Goal: Task Accomplishment & Management: Use online tool/utility

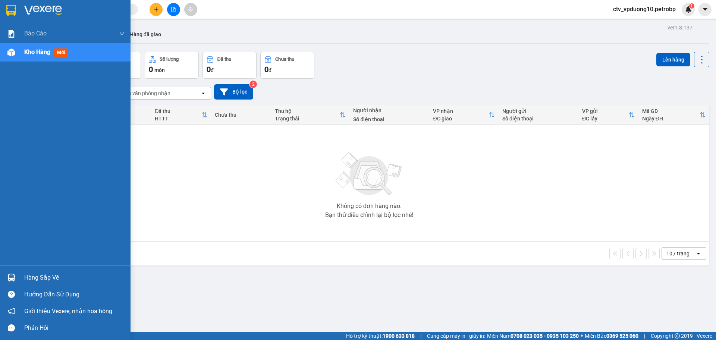
click at [9, 278] on img at bounding box center [11, 278] width 8 height 8
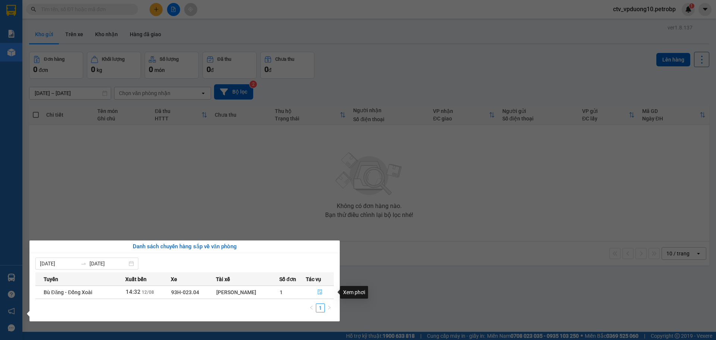
click at [321, 295] on icon "file-done" at bounding box center [320, 292] width 5 height 5
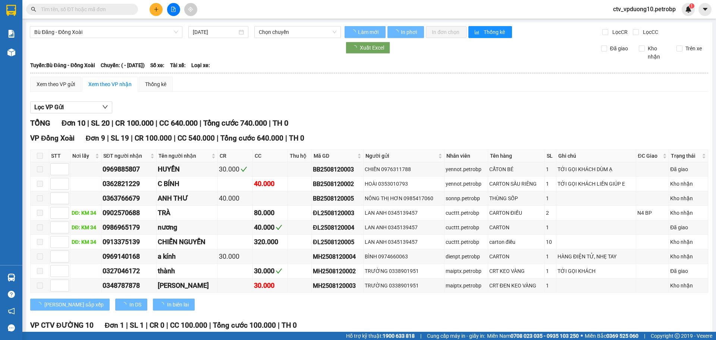
type input "[DATE]"
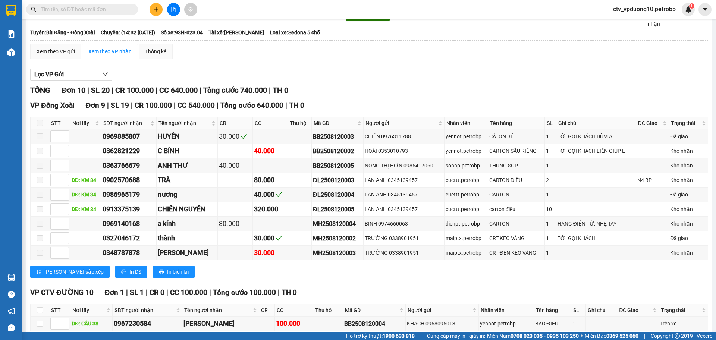
scroll to position [71, 0]
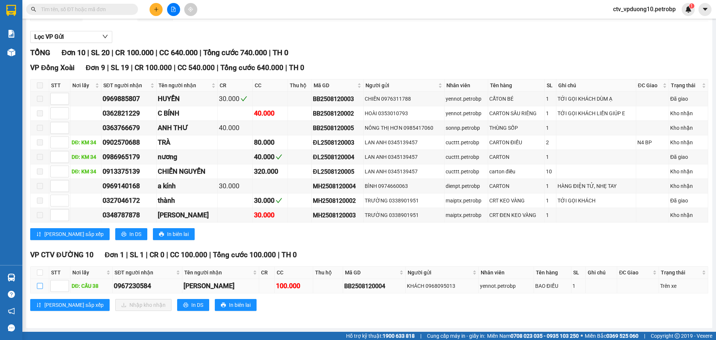
click at [40, 288] on input "checkbox" at bounding box center [40, 286] width 6 height 6
checkbox input "true"
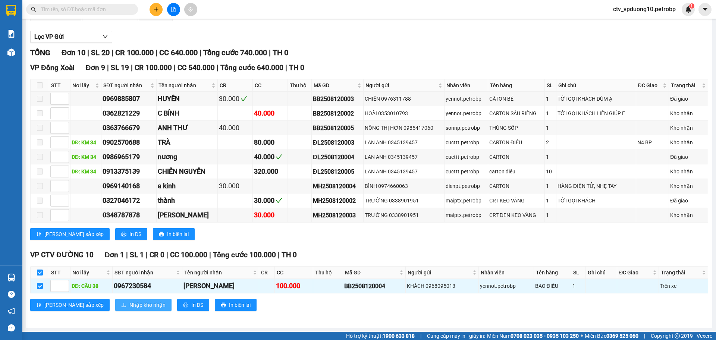
click at [129, 303] on span "Nhập kho nhận" at bounding box center [147, 305] width 36 height 8
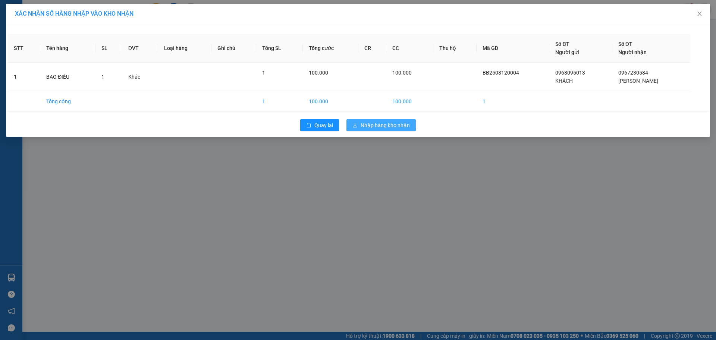
click at [402, 127] on span "Nhập hàng kho nhận" at bounding box center [385, 125] width 49 height 8
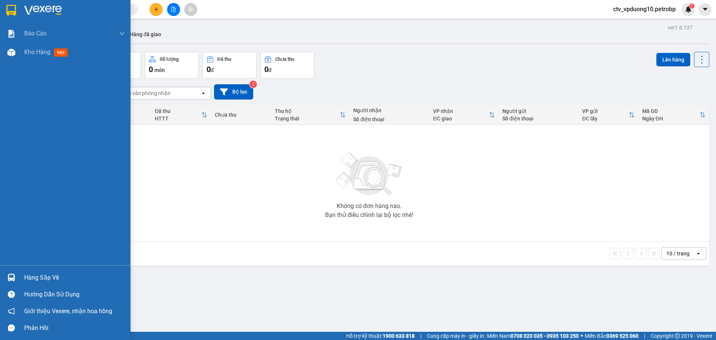
click at [24, 273] on div "Hàng sắp về" at bounding box center [65, 277] width 131 height 17
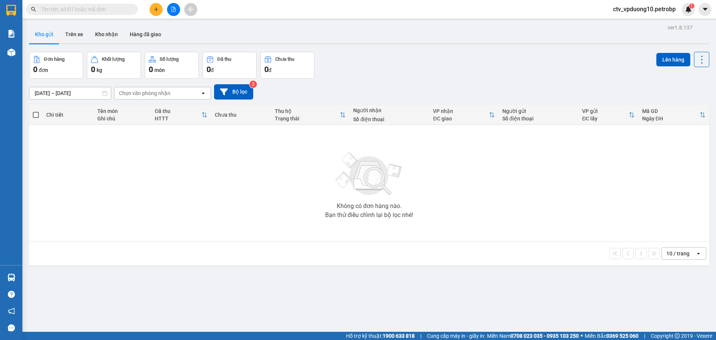
click at [112, 187] on section "Kết quả tìm kiếm ( 0 ) Bộ lọc No Data ctv_vpduong10.petrobp 1 Báo cáo Mẫu 1: Bá…" at bounding box center [358, 170] width 716 height 340
click at [174, 7] on icon "file-add" at bounding box center [173, 9] width 5 height 5
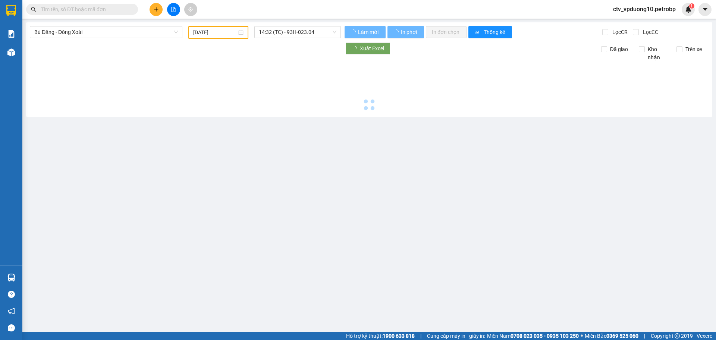
type input "[DATE]"
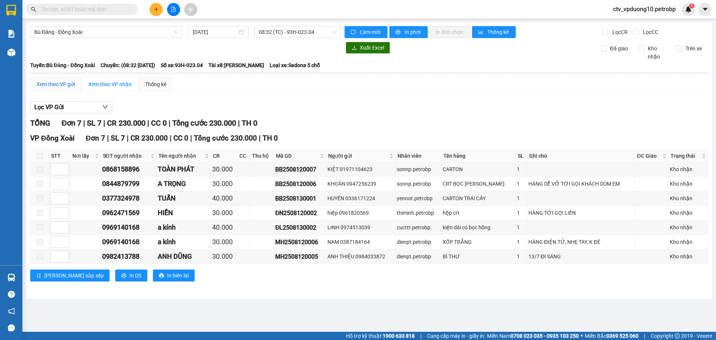
click at [66, 86] on div "Xem theo VP gửi" at bounding box center [56, 84] width 38 height 8
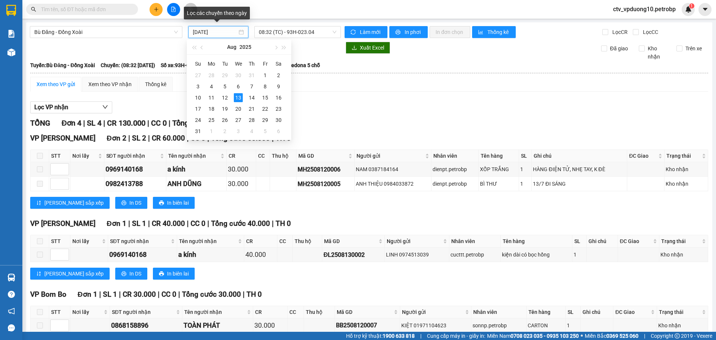
click at [223, 34] on input "[DATE]" at bounding box center [215, 32] width 44 height 8
drag, startPoint x: 223, startPoint y: 34, endPoint x: 262, endPoint y: 32, distance: 38.8
click at [262, 32] on div "Bù Đăng - Đồng Xoài [DATE] 08:32 (TC) - 93H-023.04" at bounding box center [185, 32] width 317 height 12
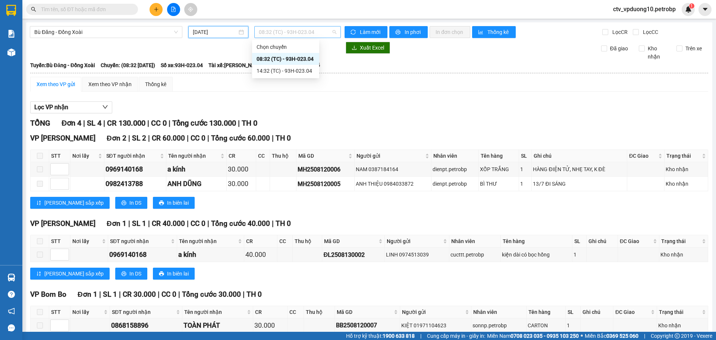
click at [262, 32] on span "08:32 (TC) - 93H-023.04" at bounding box center [298, 31] width 78 height 11
click at [266, 66] on div "14:32 (TC) - 93H-023.04" at bounding box center [285, 71] width 67 height 12
